Goal: Task Accomplishment & Management: Use online tool/utility

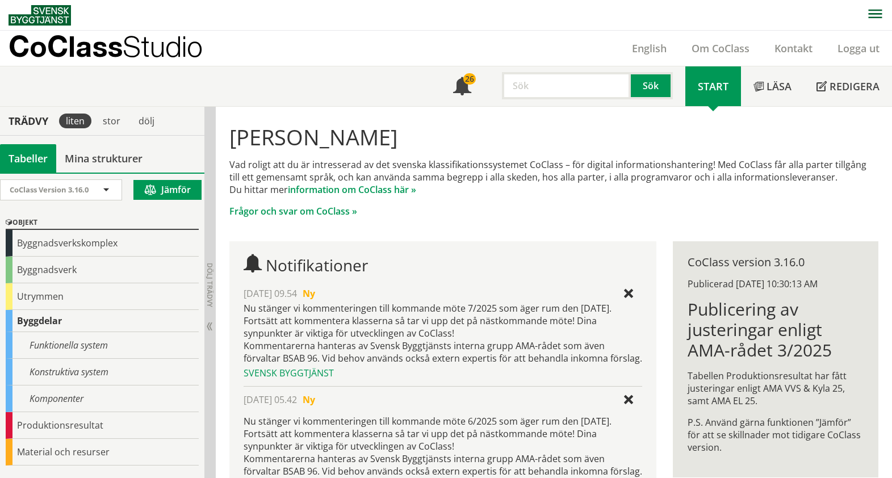
scroll to position [71, 0]
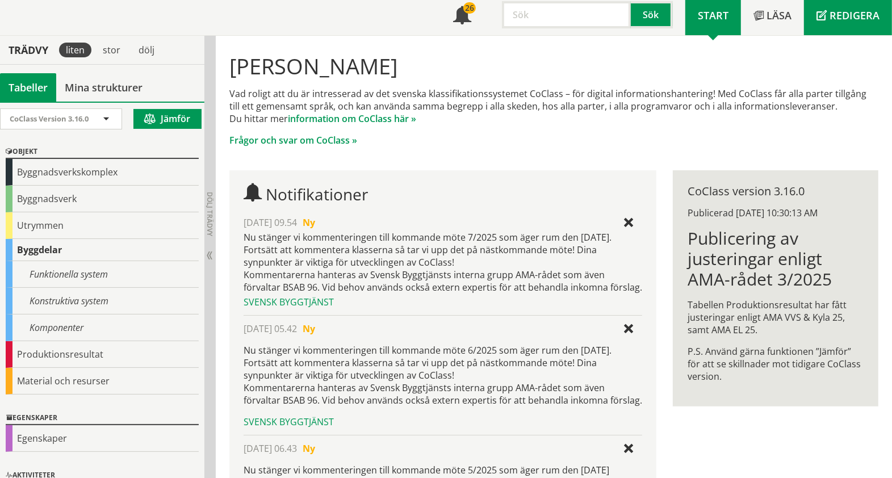
click at [851, 9] on span "Redigera" at bounding box center [855, 16] width 50 height 14
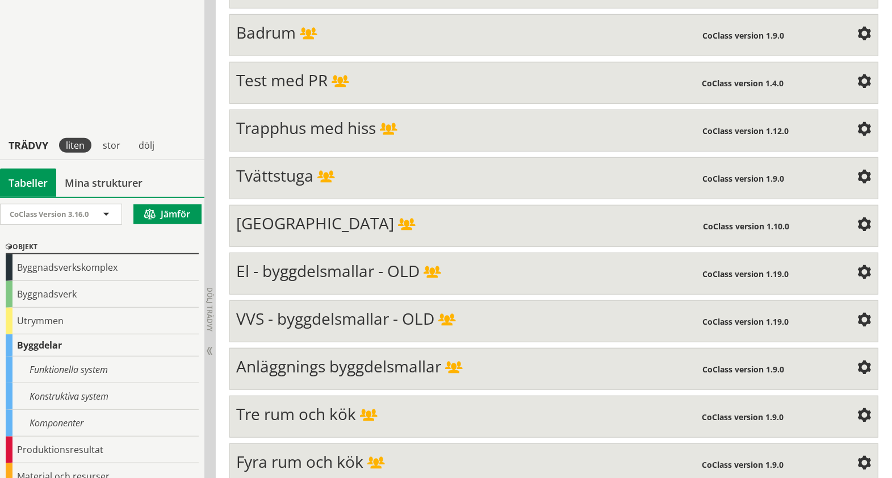
scroll to position [573, 0]
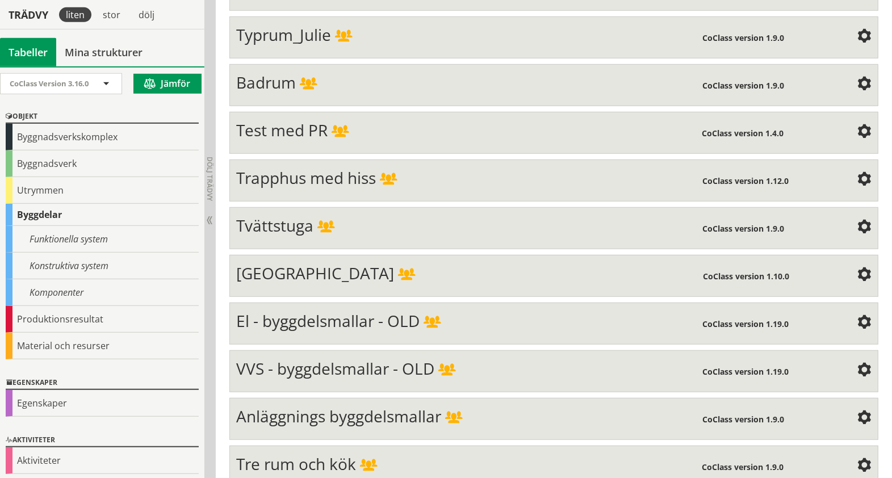
click at [264, 126] on span "Test med PR" at bounding box center [281, 130] width 91 height 22
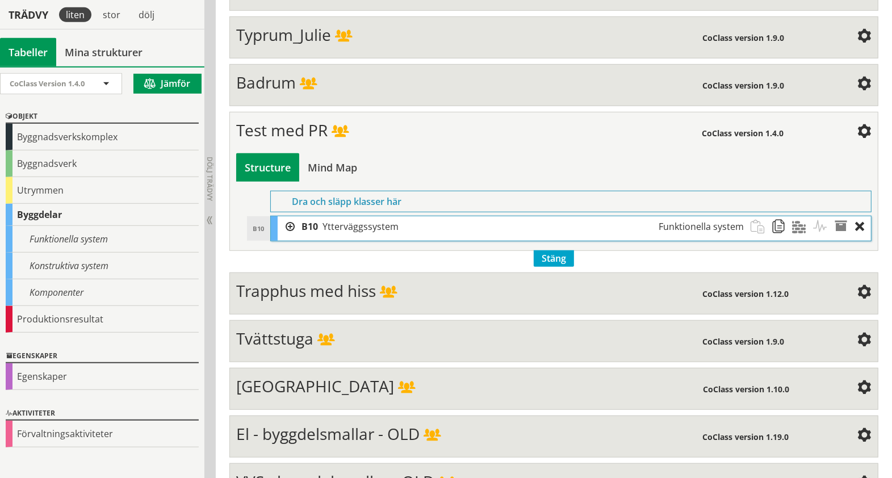
click at [290, 216] on div at bounding box center [286, 226] width 17 height 21
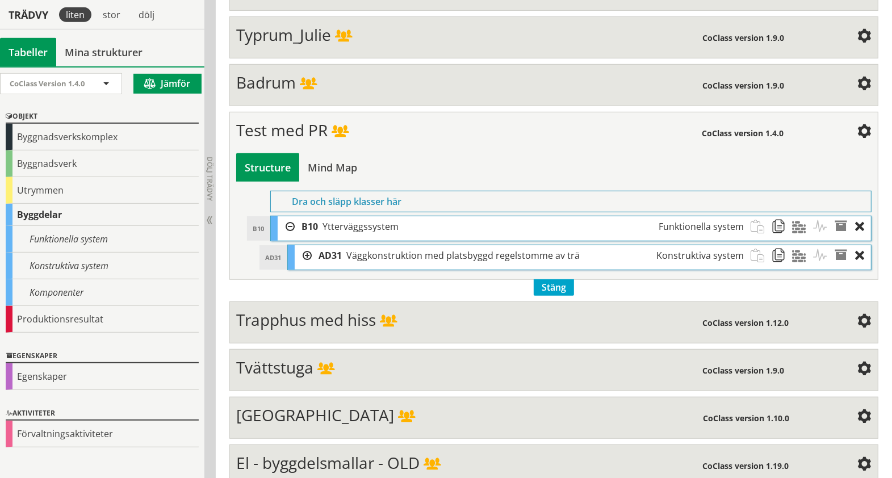
click at [308, 246] on div at bounding box center [303, 255] width 17 height 21
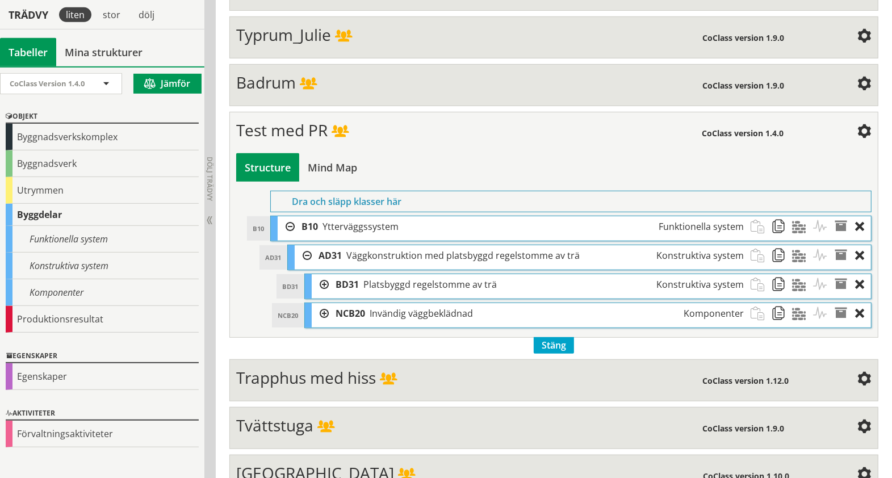
click at [323, 274] on div at bounding box center [320, 284] width 17 height 21
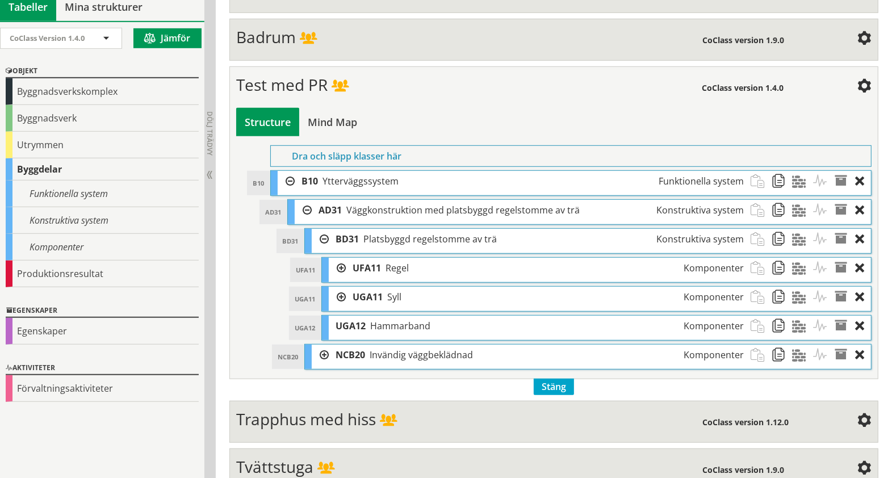
scroll to position [644, 0]
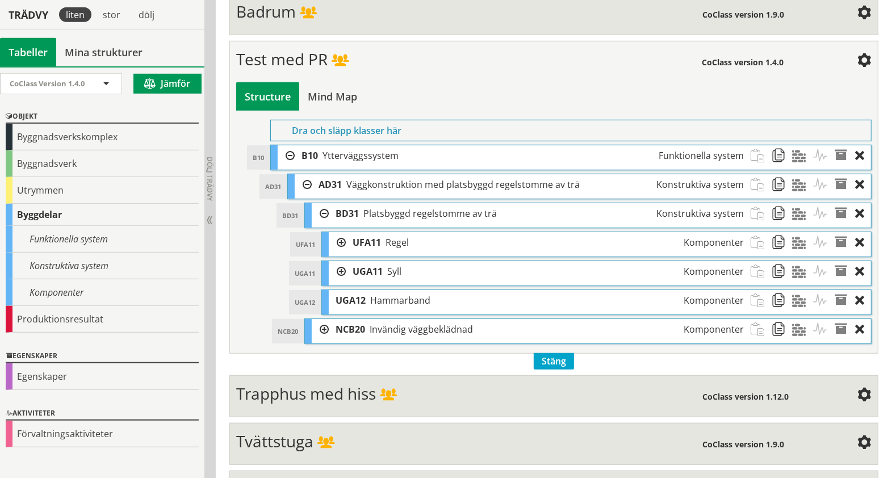
click at [325, 319] on div at bounding box center [320, 329] width 17 height 21
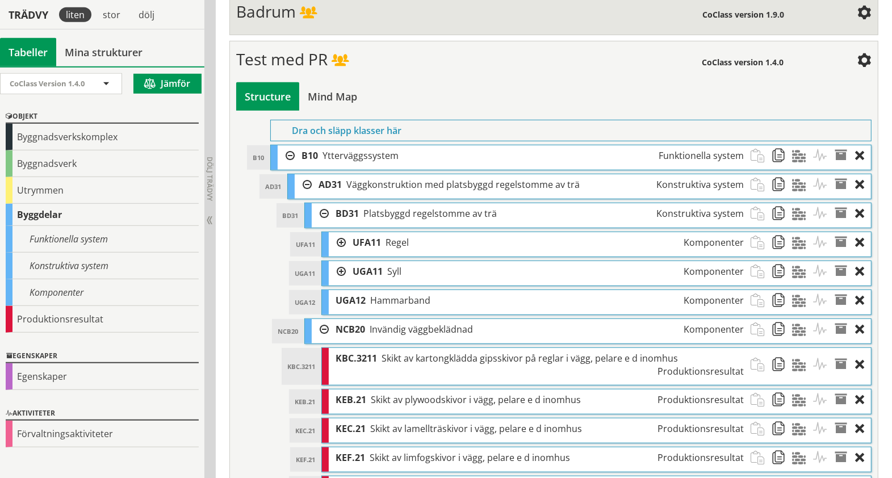
click at [336, 232] on div at bounding box center [337, 242] width 17 height 21
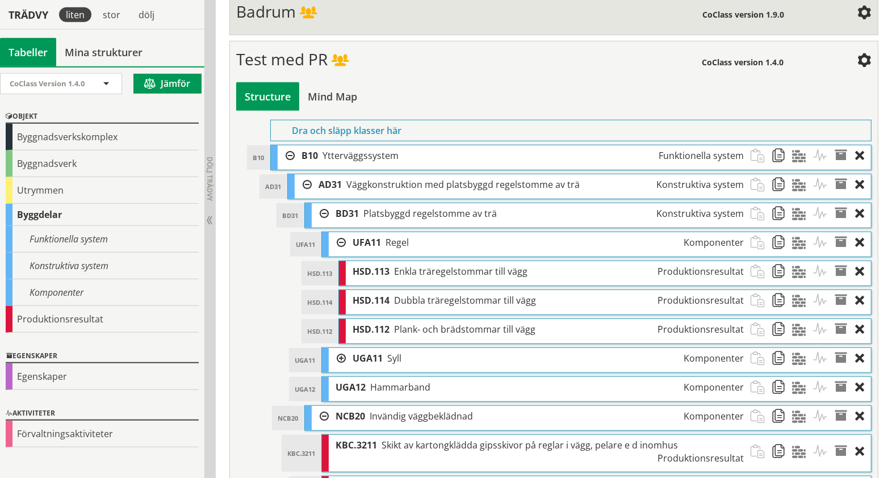
click at [337, 348] on div at bounding box center [337, 358] width 17 height 21
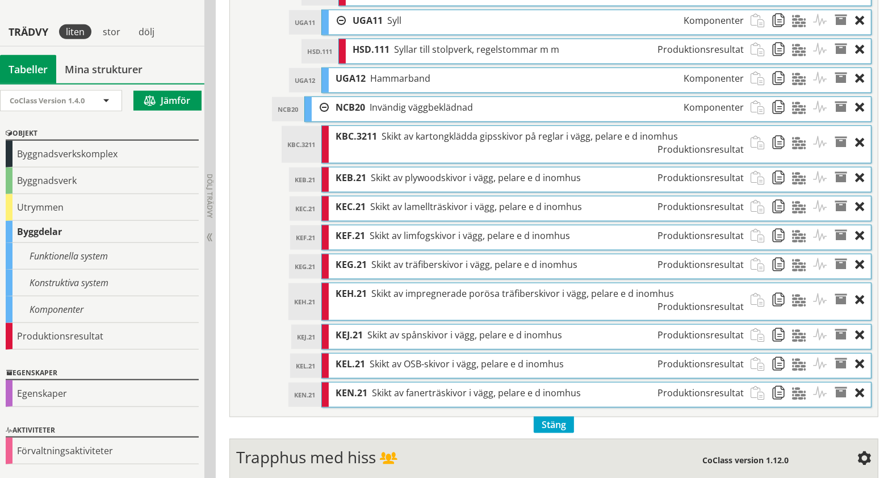
scroll to position [999, 0]
